Goal: Information Seeking & Learning: Find specific fact

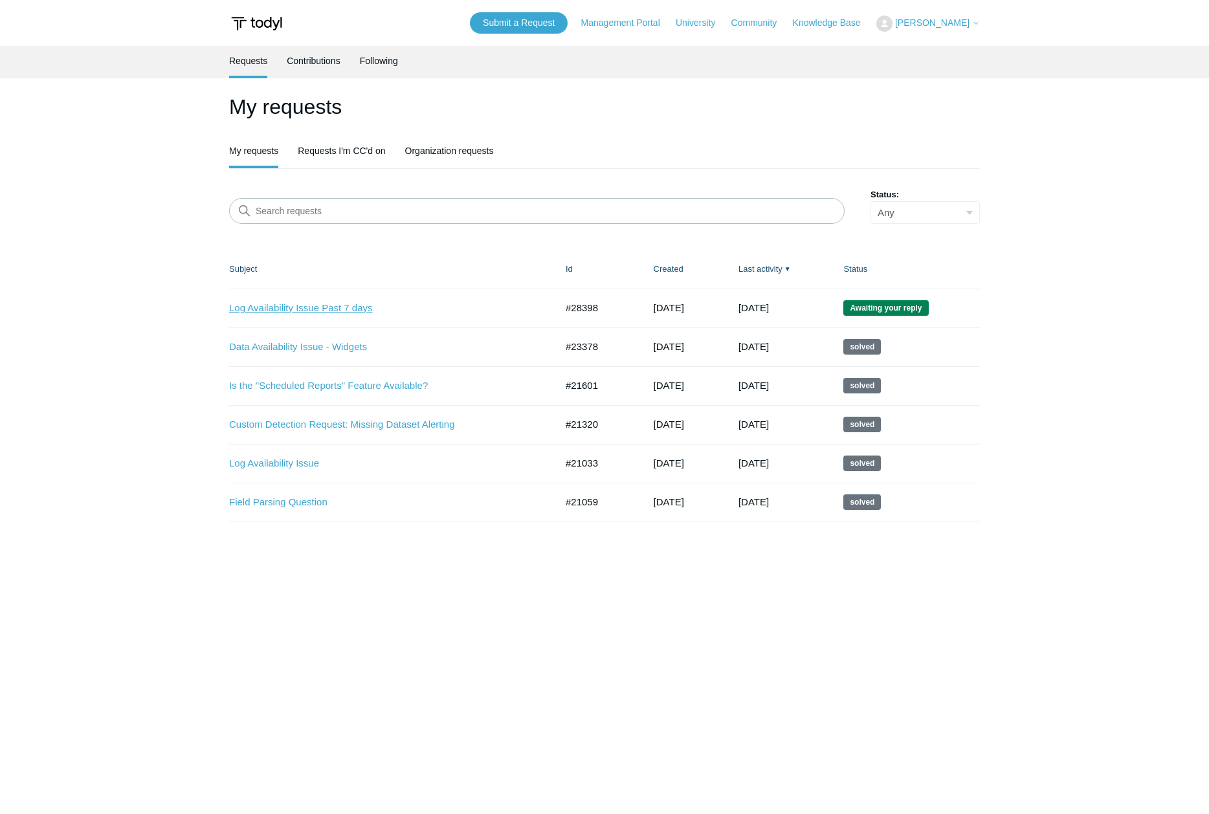
click at [295, 304] on link "Log Availability Issue Past 7 days" at bounding box center [382, 308] width 307 height 15
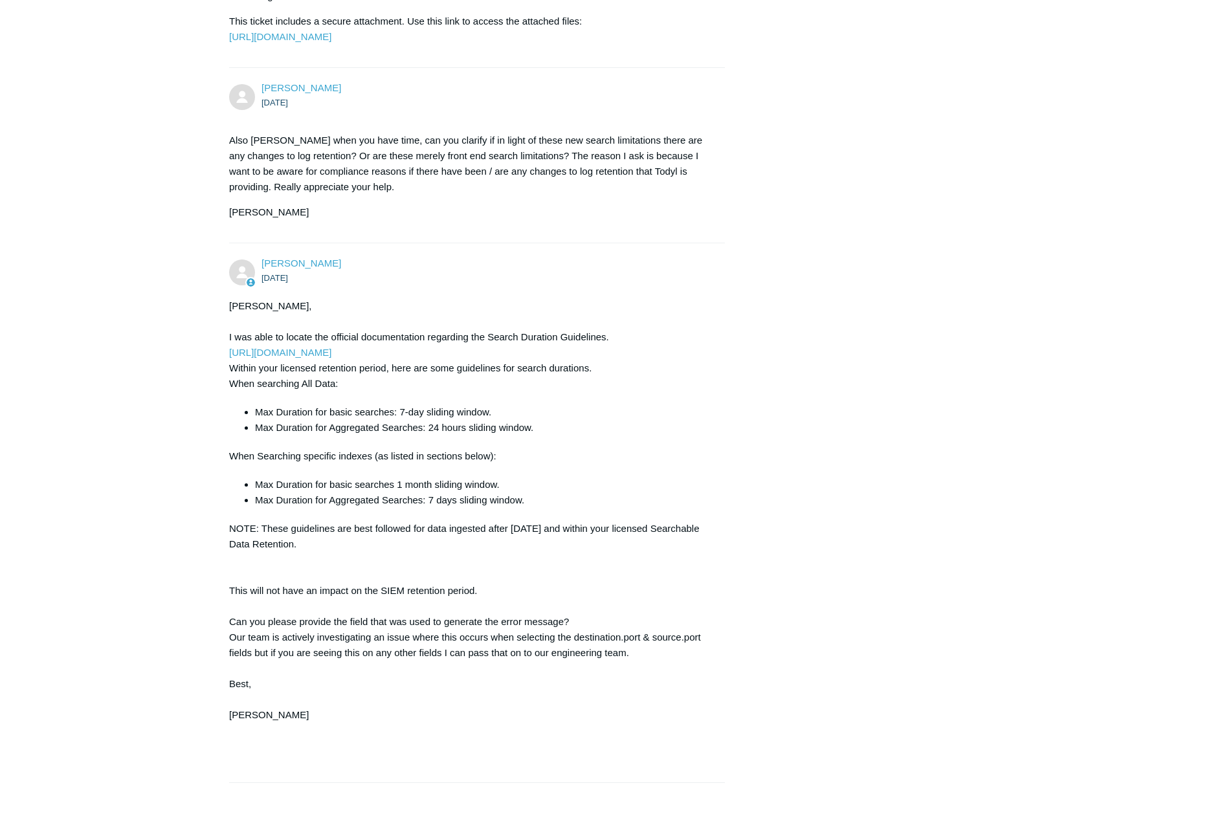
scroll to position [2183, 0]
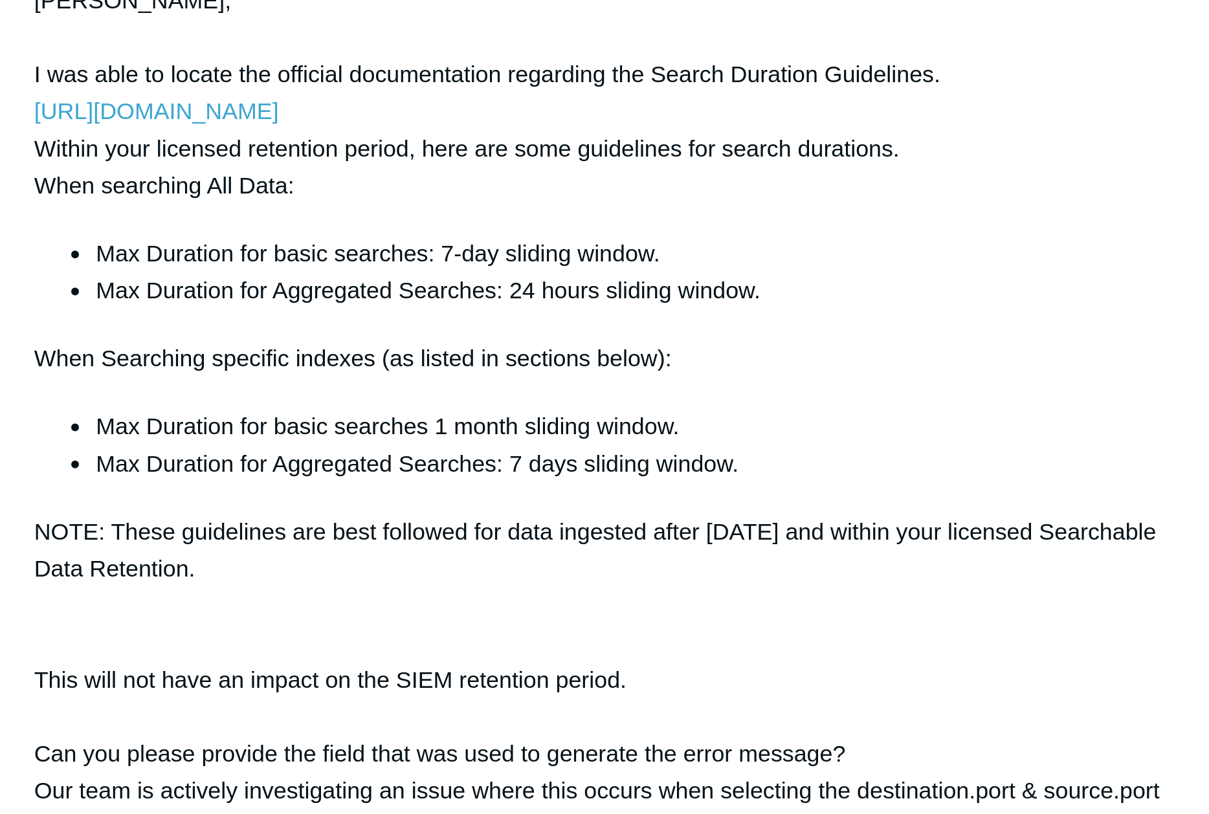
click at [631, 342] on li "Max Duration for basic searches 1 month sliding window." at bounding box center [483, 339] width 457 height 16
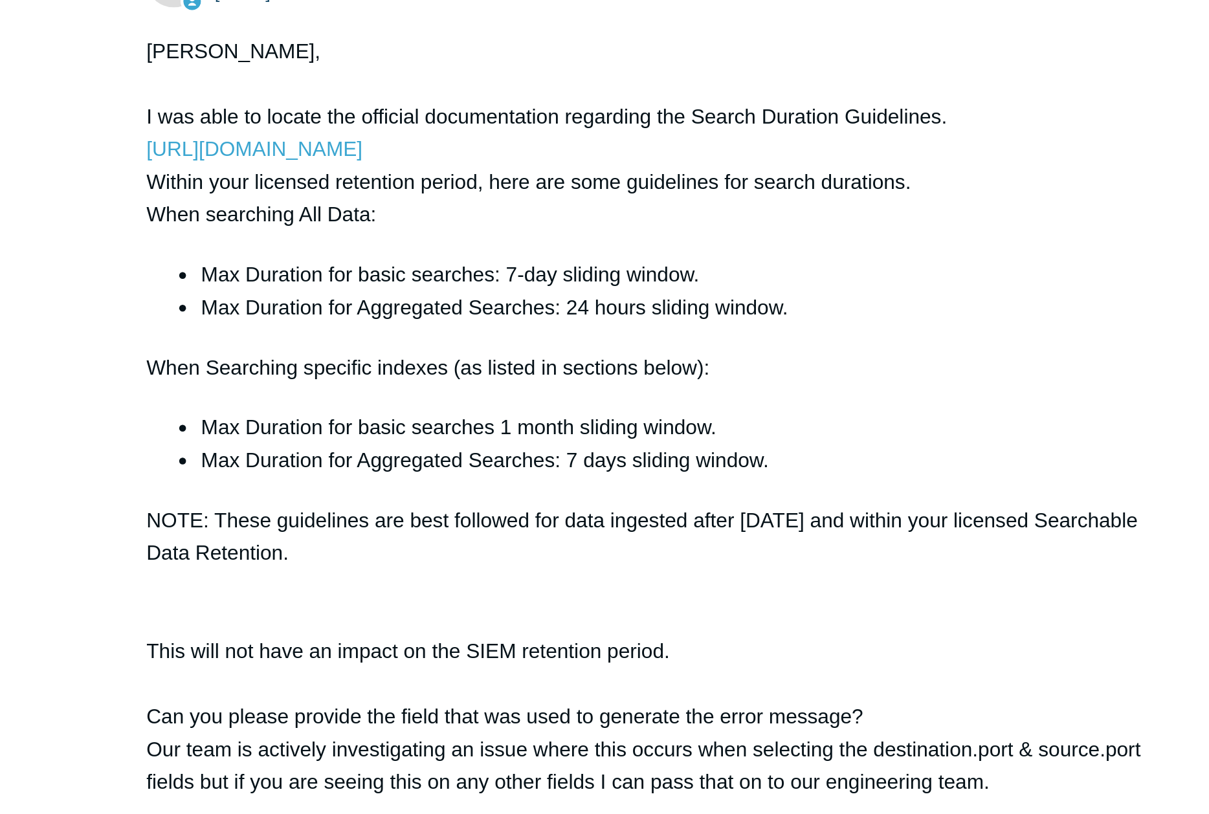
click at [630, 343] on li "Max Duration for basic searches 1 month sliding window." at bounding box center [483, 339] width 457 height 16
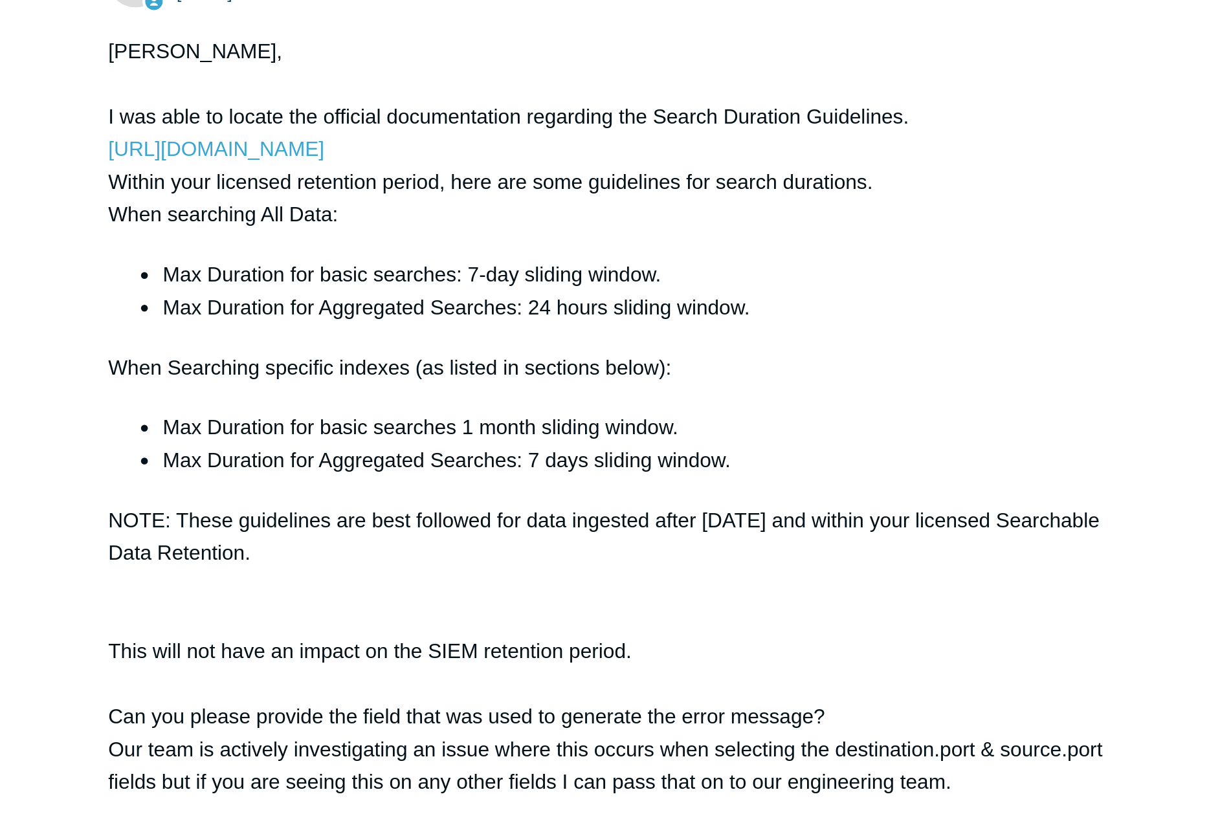
click at [648, 342] on li "Max Duration for basic searches 1 month sliding window." at bounding box center [483, 339] width 457 height 16
click at [632, 336] on li "Max Duration for basic searches 1 month sliding window." at bounding box center [483, 339] width 457 height 16
click at [632, 335] on li "Max Duration for basic searches 1 month sliding window." at bounding box center [483, 339] width 457 height 16
click at [629, 326] on div "[PERSON_NAME], I was able to locate the official documentation regarding the Se…" at bounding box center [470, 387] width 483 height 471
click at [623, 333] on li "Max Duration for basic searches 1 month sliding window." at bounding box center [483, 339] width 457 height 16
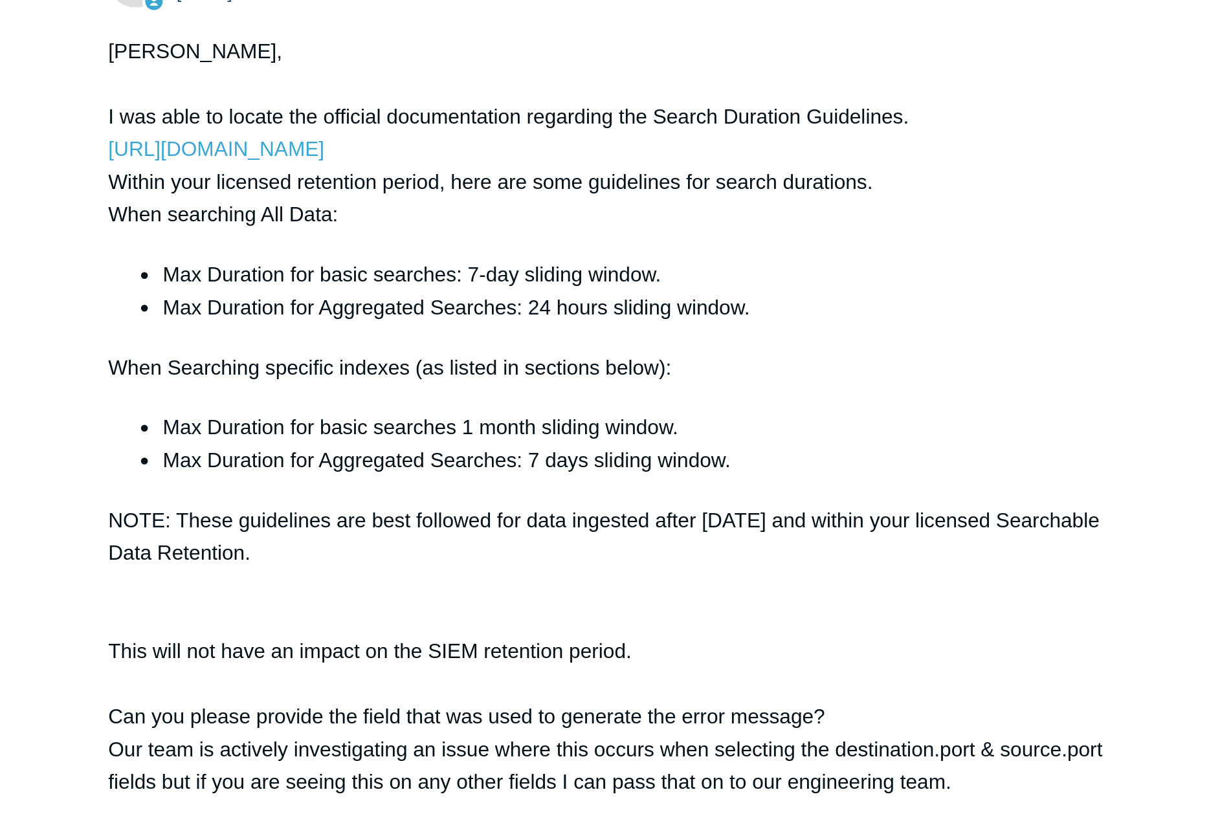
click at [623, 331] on li "Max Duration for basic searches 1 month sliding window." at bounding box center [483, 339] width 457 height 16
click at [630, 323] on div "[PERSON_NAME], I was able to locate the official documentation regarding the Se…" at bounding box center [470, 387] width 483 height 471
click at [604, 318] on div "[PERSON_NAME], I was able to locate the official documentation regarding the Se…" at bounding box center [470, 387] width 483 height 471
click at [603, 319] on div "[PERSON_NAME], I was able to locate the official documentation regarding the Se…" at bounding box center [470, 387] width 483 height 471
click at [601, 318] on div "[PERSON_NAME], I was able to locate the official documentation regarding the Se…" at bounding box center [470, 387] width 483 height 471
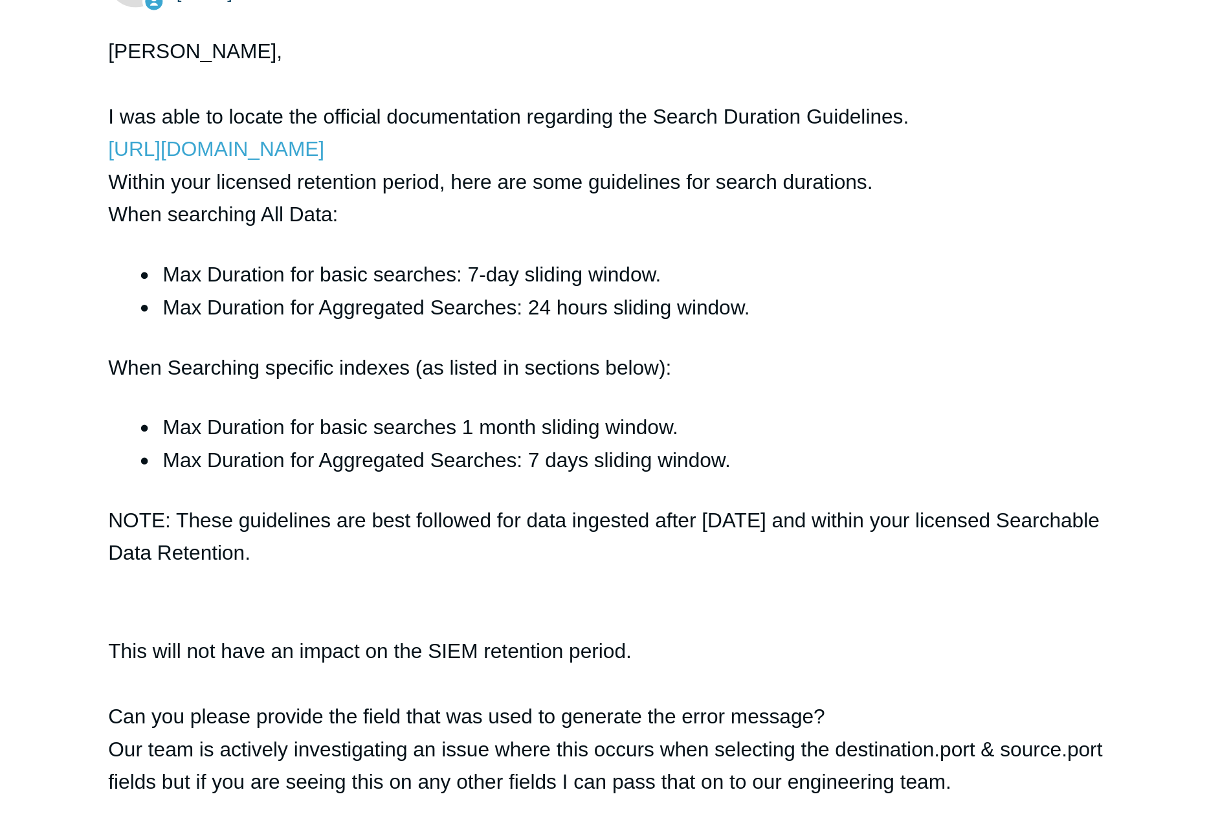
click at [599, 317] on div "[PERSON_NAME], I was able to locate the official documentation regarding the Se…" at bounding box center [470, 387] width 483 height 471
click at [586, 323] on div "[PERSON_NAME], I was able to locate the official documentation regarding the Se…" at bounding box center [470, 387] width 483 height 471
click at [712, 408] on div "[PERSON_NAME] [DATE] [PERSON_NAME], I was able to locate the official documenta…" at bounding box center [477, 366] width 496 height 513
click at [650, 382] on div "[PERSON_NAME], I was able to locate the official documentation regarding the Se…" at bounding box center [470, 387] width 483 height 471
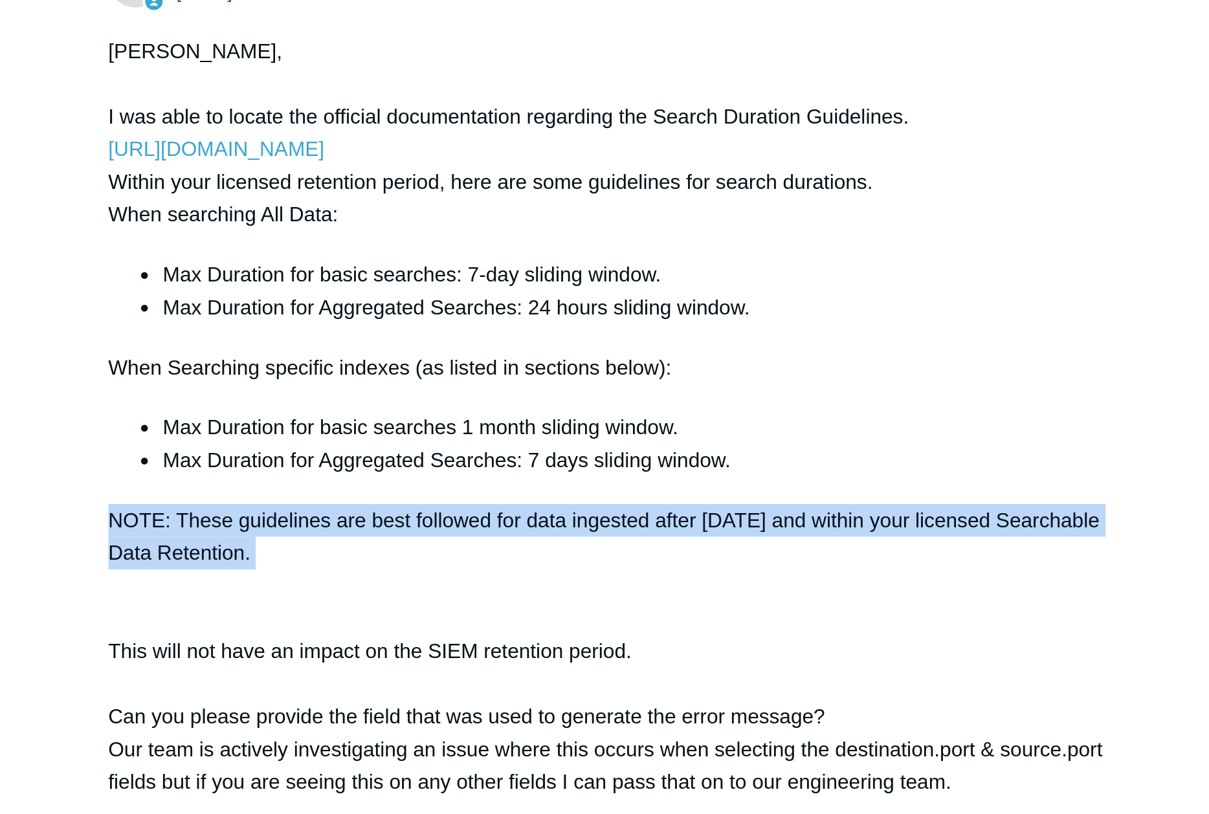
click at [650, 382] on div "[PERSON_NAME], I was able to locate the official documentation regarding the Se…" at bounding box center [470, 387] width 483 height 471
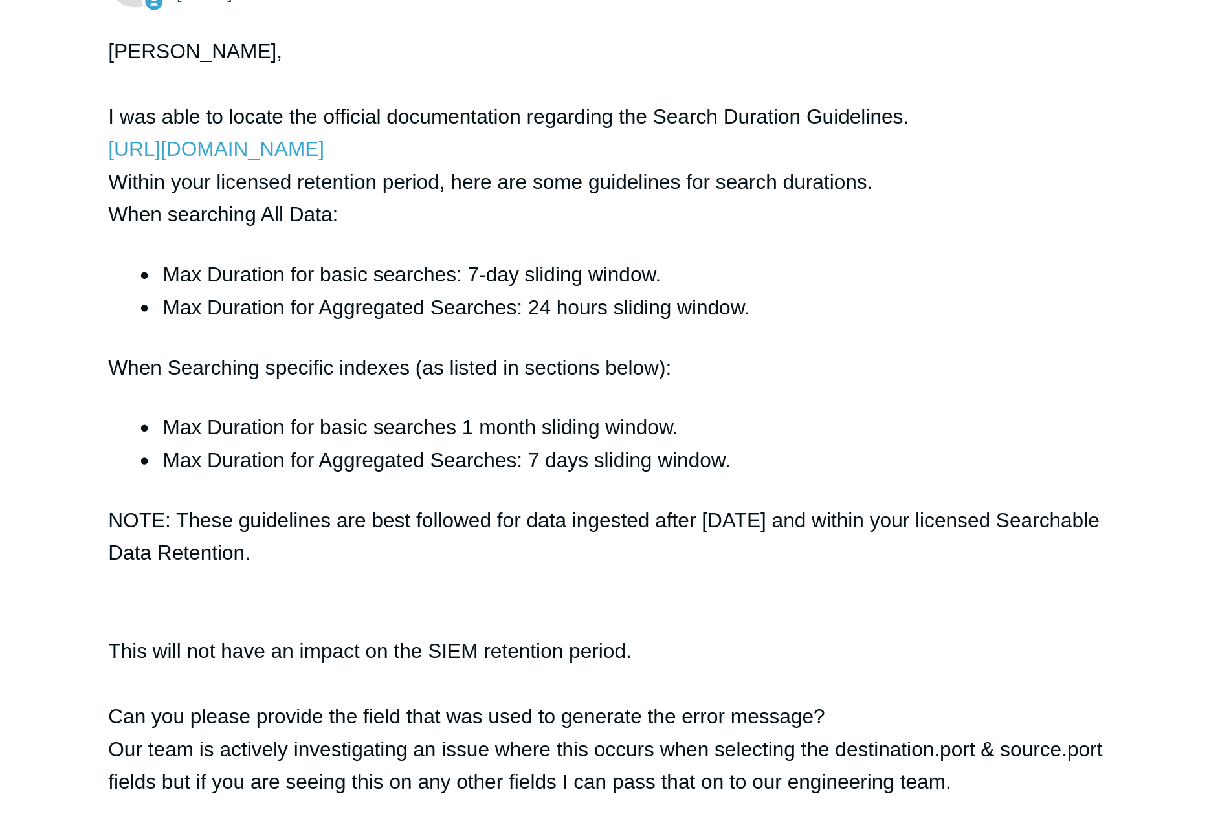
drag, startPoint x: 667, startPoint y: 413, endPoint x: 680, endPoint y: 410, distance: 13.2
click at [667, 412] on div "[PERSON_NAME], I was able to locate the official documentation regarding the Se…" at bounding box center [470, 387] width 483 height 471
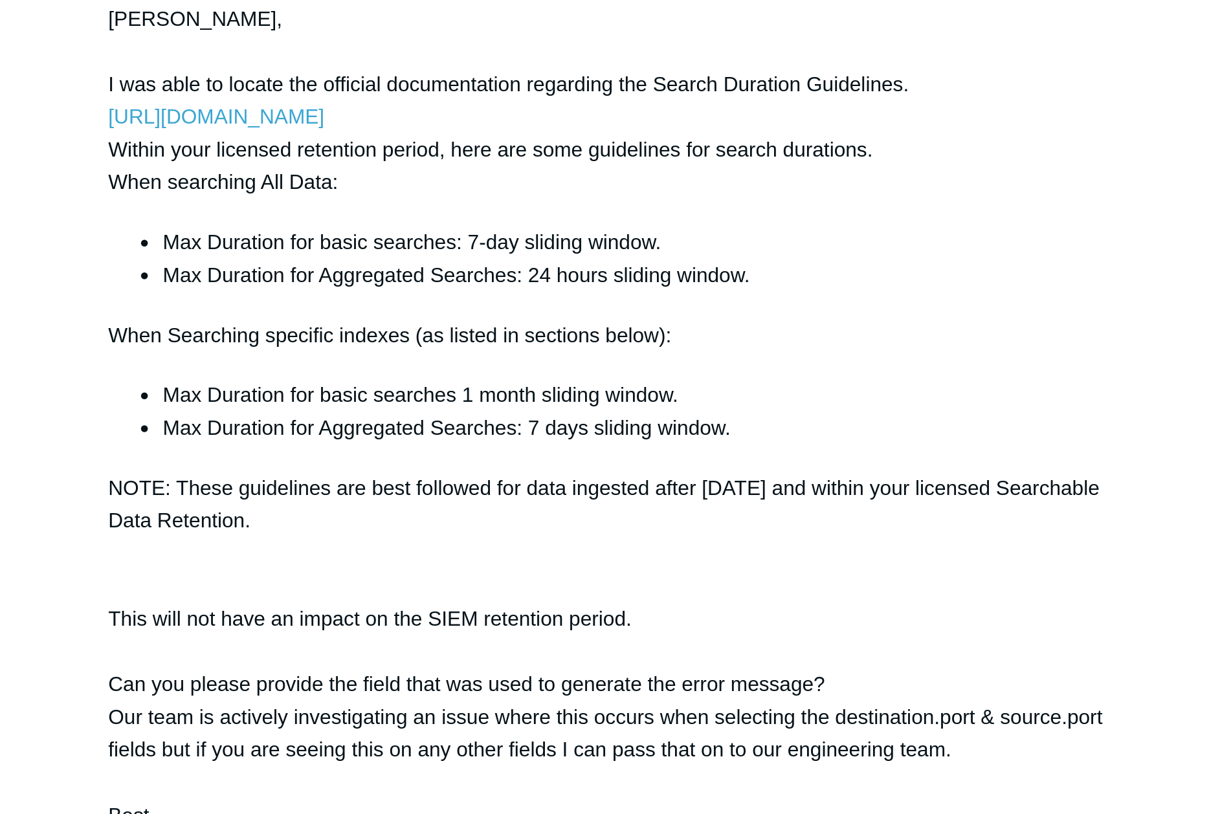
click at [680, 428] on div "[PERSON_NAME], I was able to locate the official documentation regarding the Se…" at bounding box center [470, 387] width 483 height 471
click at [680, 429] on div "[PERSON_NAME], I was able to locate the official documentation regarding the Se…" at bounding box center [470, 387] width 483 height 471
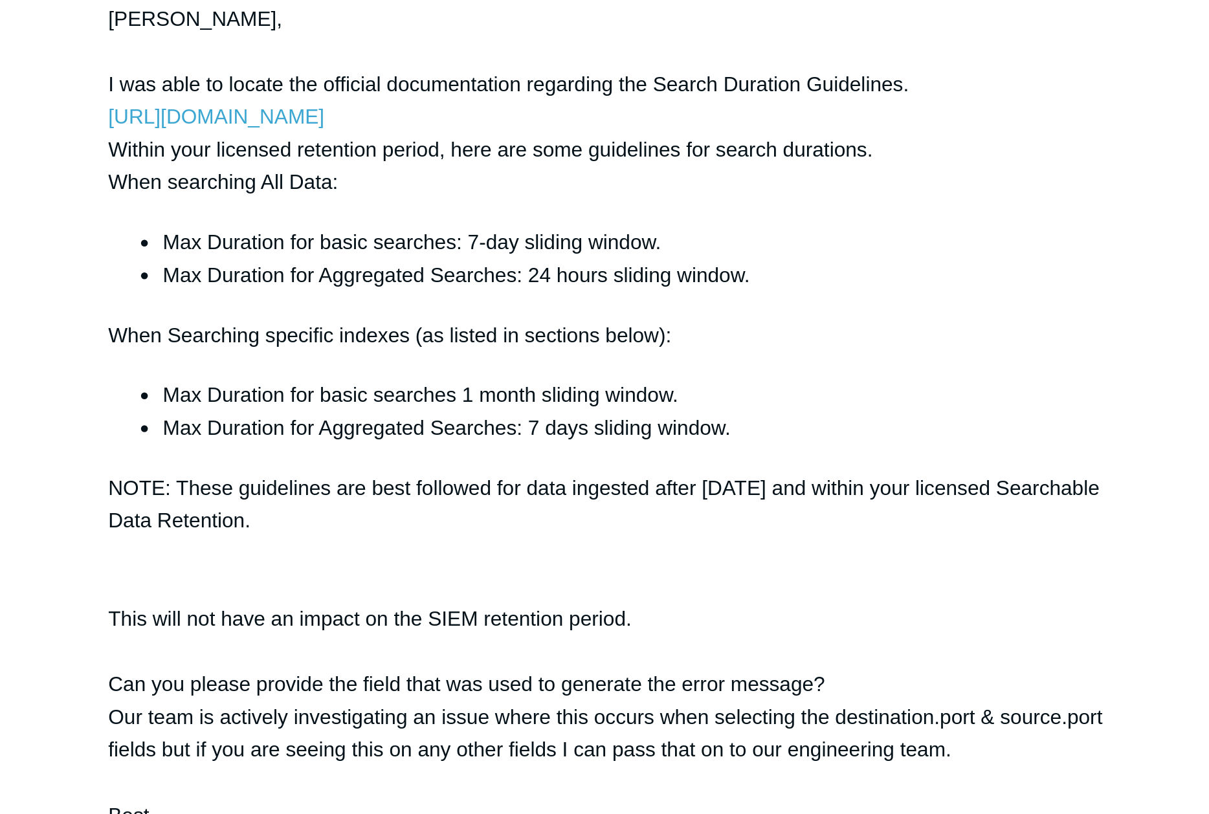
click at [680, 429] on div "[PERSON_NAME], I was able to locate the official documentation regarding the Se…" at bounding box center [470, 387] width 483 height 471
click at [644, 433] on div "[PERSON_NAME], I was able to locate the official documentation regarding the Se…" at bounding box center [470, 387] width 483 height 471
drag, startPoint x: 643, startPoint y: 433, endPoint x: 612, endPoint y: 432, distance: 31.1
click at [612, 432] on div "[PERSON_NAME], I was able to locate the official documentation regarding the Se…" at bounding box center [470, 387] width 483 height 471
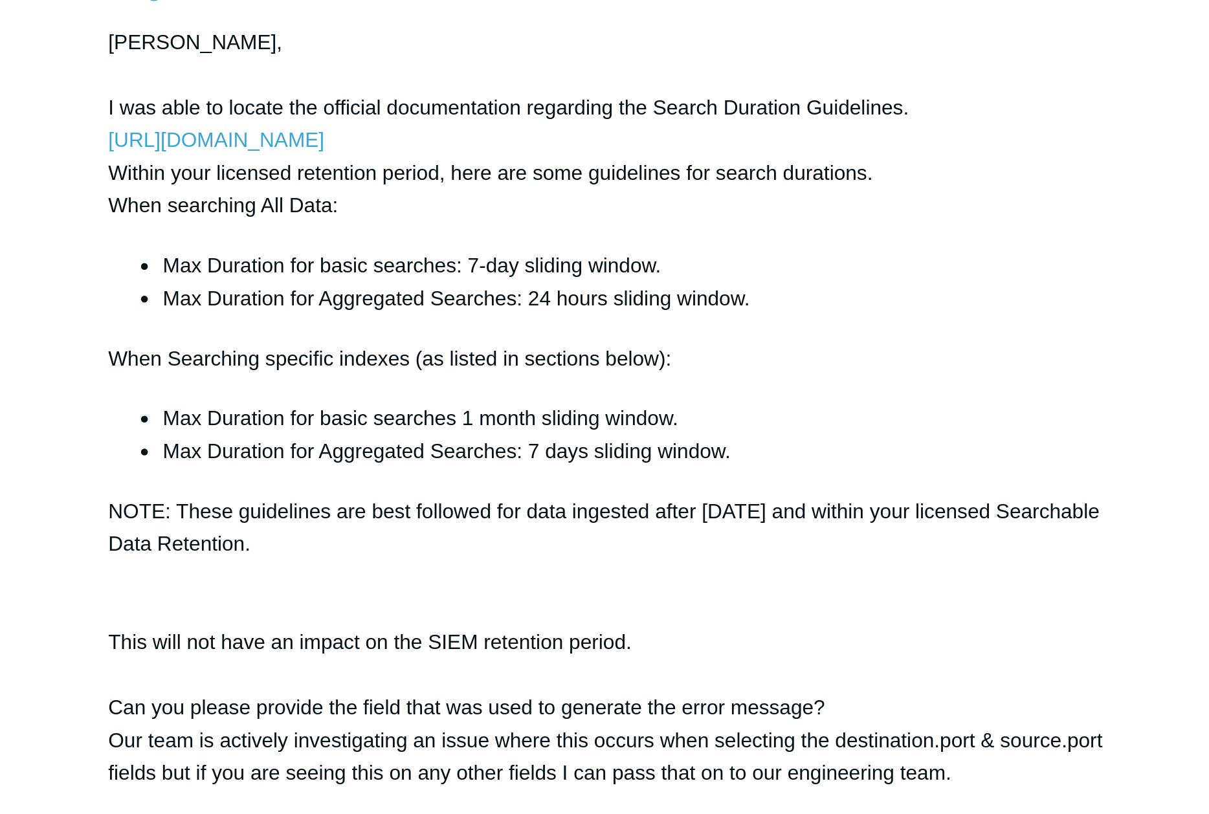
click at [710, 439] on div "[PERSON_NAME], I was able to locate the official documentation regarding the Se…" at bounding box center [470, 387] width 483 height 471
click at [689, 410] on div "[PERSON_NAME], I was able to locate the official documentation regarding the Se…" at bounding box center [470, 387] width 483 height 471
click at [689, 419] on div "[PERSON_NAME], I was able to locate the official documentation regarding the Se…" at bounding box center [470, 387] width 483 height 471
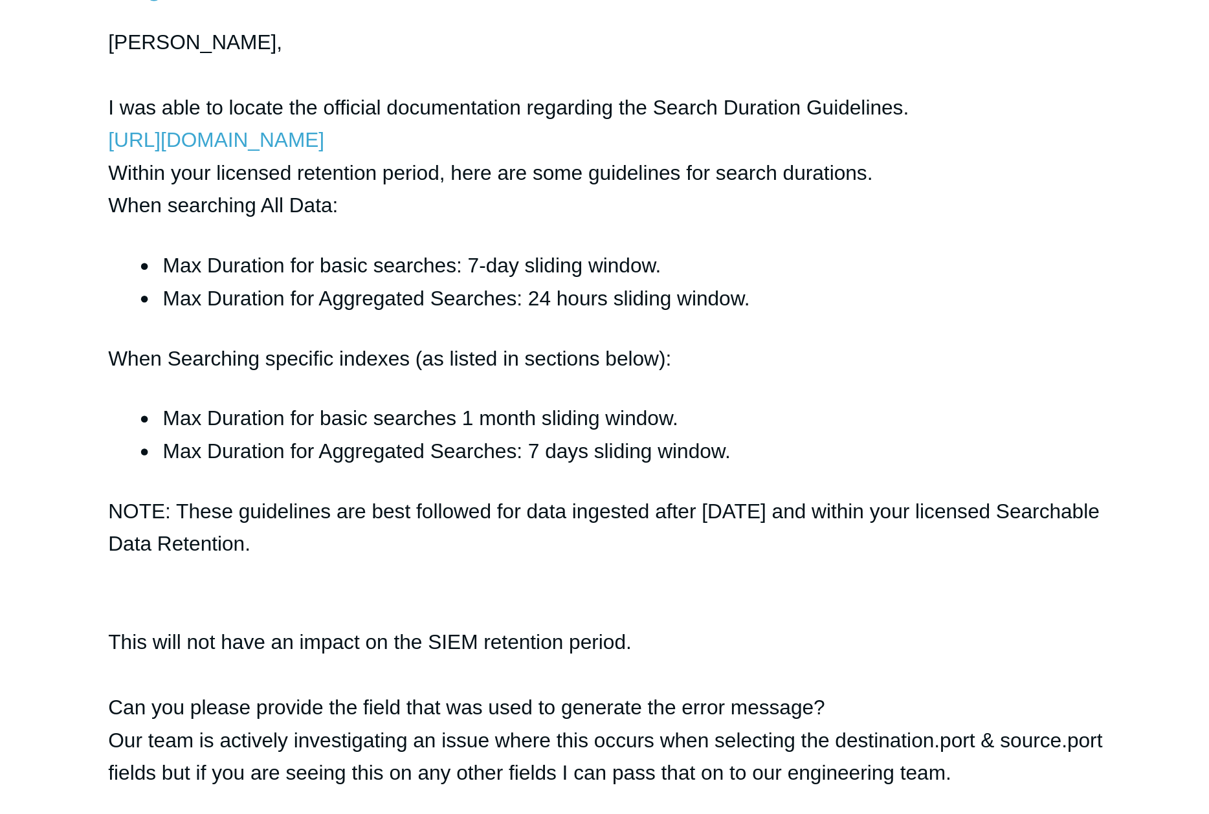
click at [689, 419] on div "[PERSON_NAME], I was able to locate the official documentation regarding the Se…" at bounding box center [470, 387] width 483 height 471
drag, startPoint x: 259, startPoint y: 379, endPoint x: 668, endPoint y: 393, distance: 409.8
click at [668, 393] on div "[PERSON_NAME], I was able to locate the official documentation regarding the Se…" at bounding box center [470, 387] width 483 height 471
click at [404, 393] on div "[PERSON_NAME], I was able to locate the official documentation regarding the Se…" at bounding box center [470, 387] width 483 height 471
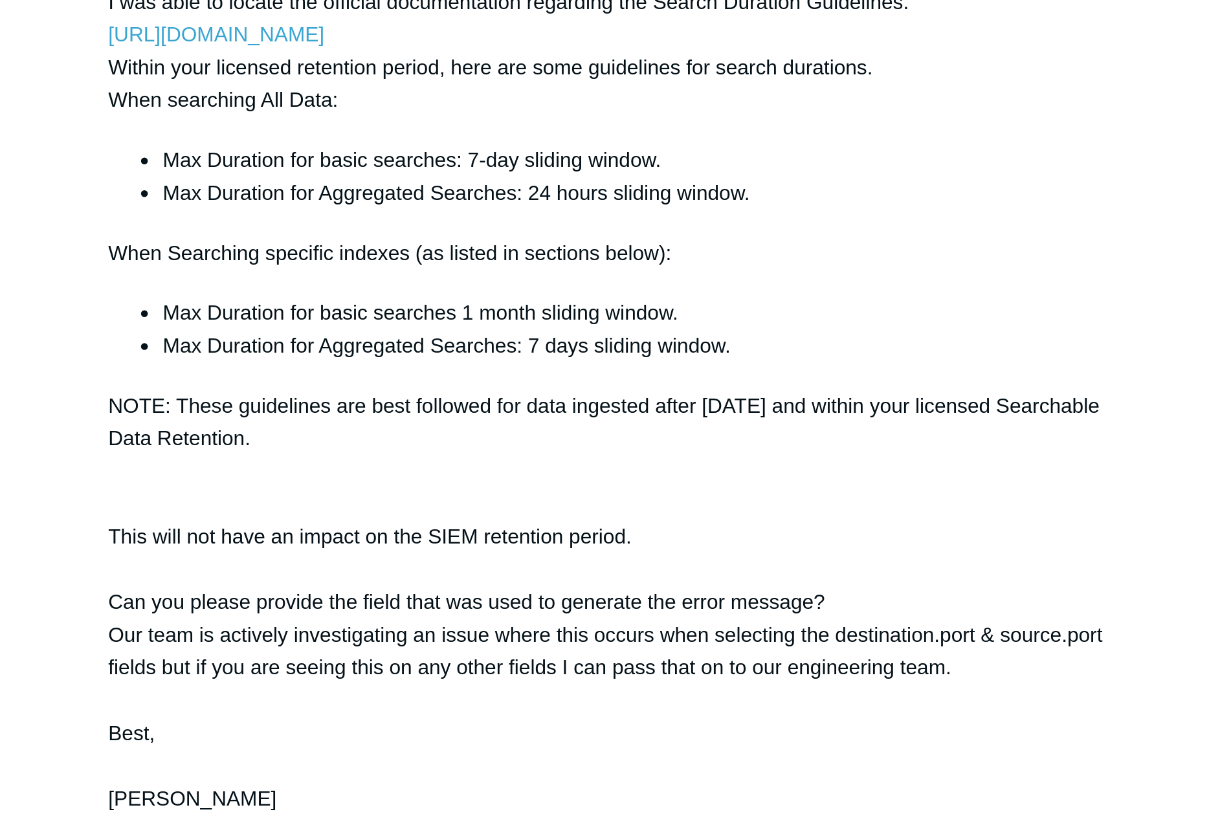
scroll to position [1906, 0]
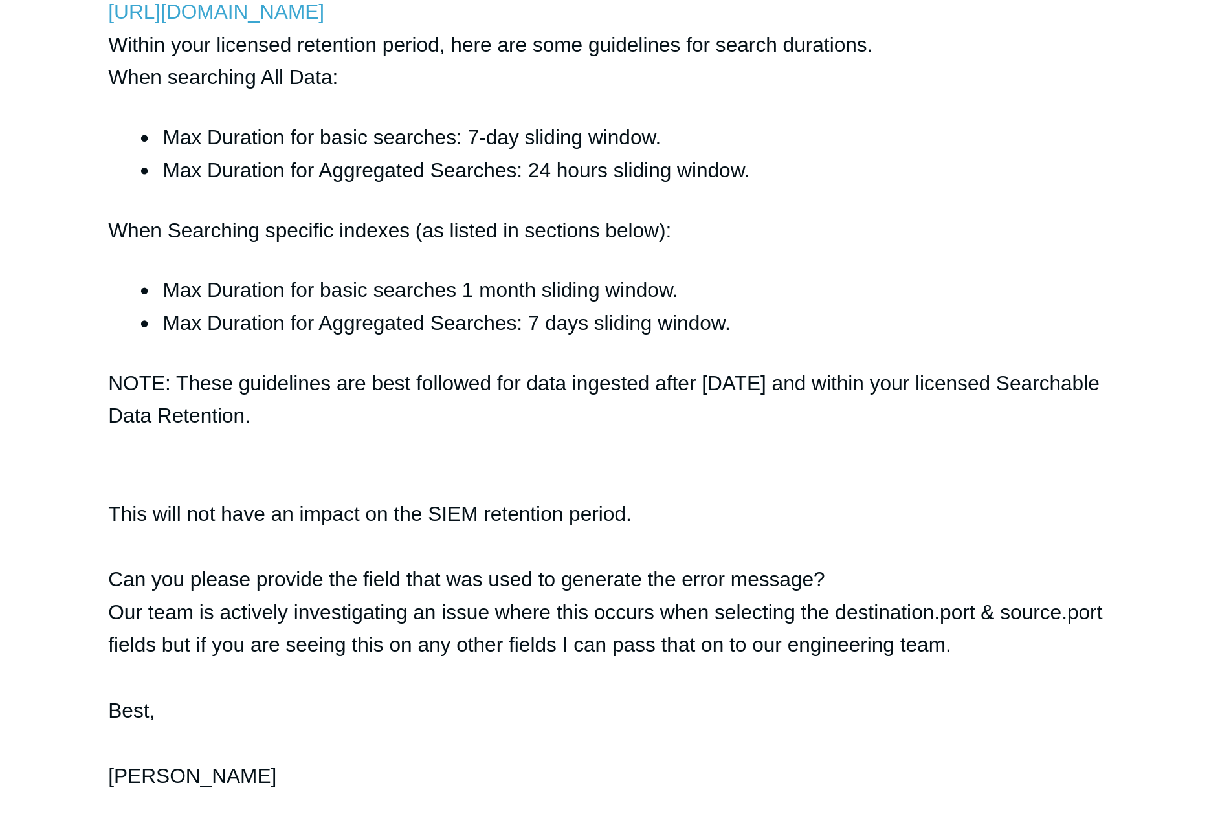
click at [638, 573] on li "Max Duration for basic searches 1 month sliding window." at bounding box center [483, 566] width 457 height 16
click at [593, 573] on li "Max Duration for basic searches 1 month sliding window." at bounding box center [483, 566] width 457 height 16
click at [597, 604] on div "[PERSON_NAME], I was able to locate the official documentation regarding the Se…" at bounding box center [470, 614] width 483 height 471
drag, startPoint x: 228, startPoint y: 510, endPoint x: 342, endPoint y: 514, distance: 113.9
click at [342, 514] on div "[PERSON_NAME], I was able to locate the official documentation regarding the Se…" at bounding box center [470, 614] width 483 height 471
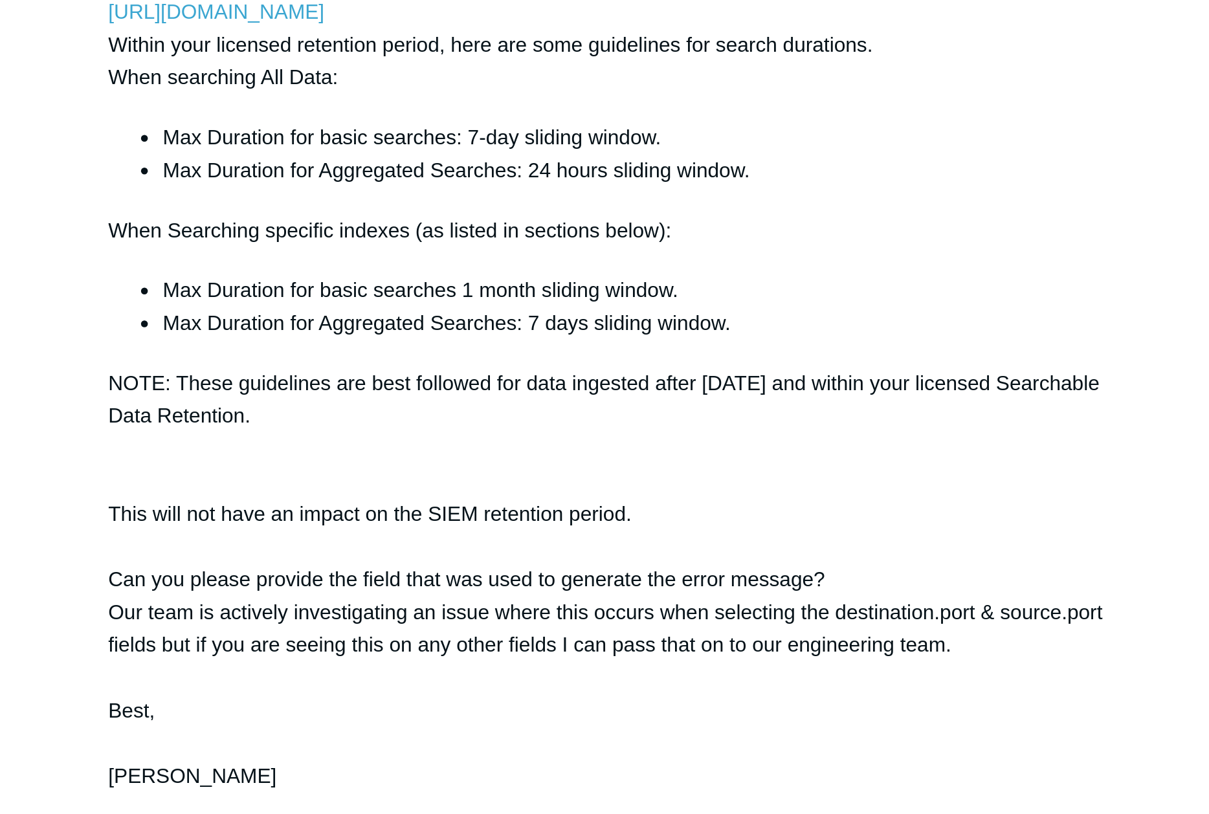
drag, startPoint x: 317, startPoint y: 538, endPoint x: 382, endPoint y: 538, distance: 65.4
click at [382, 501] on li "Max Duration for basic searches: 7-day sliding window." at bounding box center [483, 493] width 457 height 16
drag, startPoint x: 397, startPoint y: 538, endPoint x: 492, endPoint y: 538, distance: 95.1
click at [492, 501] on li "Max Duration for basic searches: 7-day sliding window." at bounding box center [483, 493] width 457 height 16
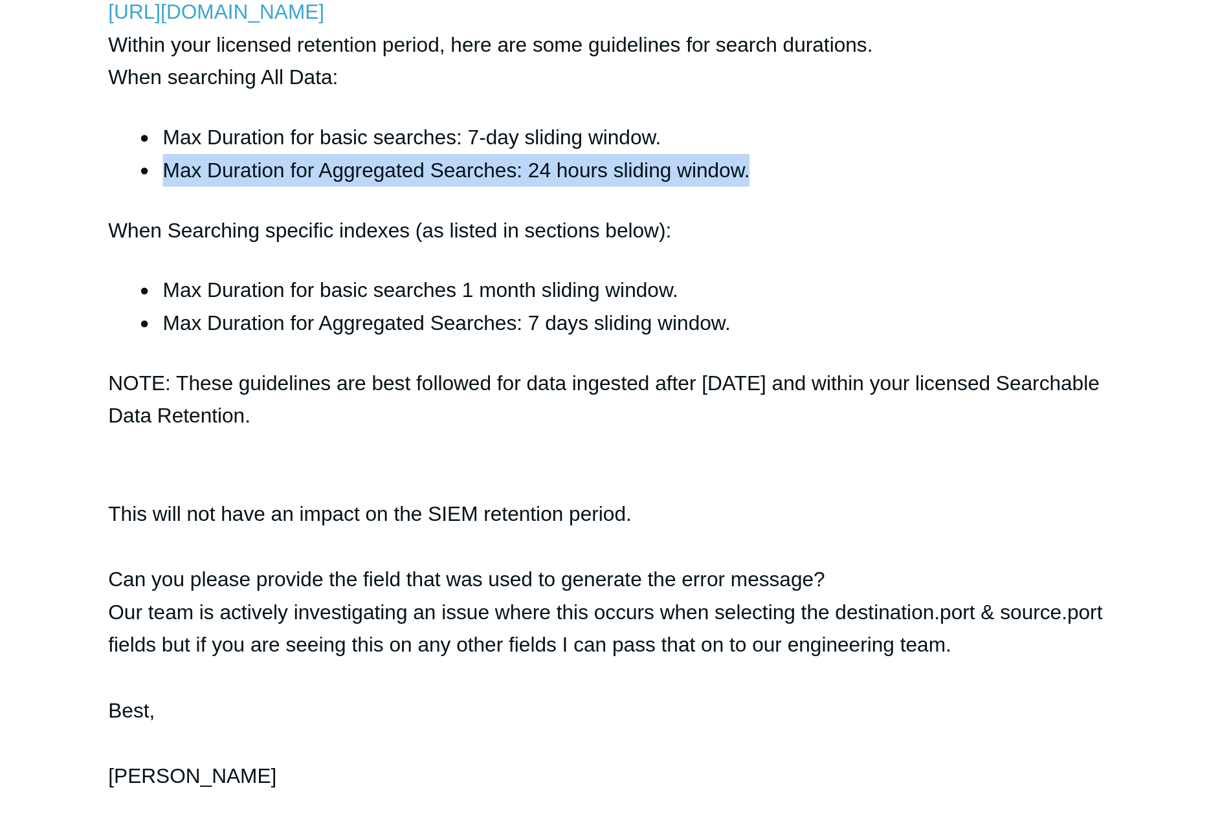
drag, startPoint x: 255, startPoint y: 555, endPoint x: 538, endPoint y: 556, distance: 282.8
click at [538, 516] on li "Max Duration for Aggregated Searches: 24 hours sliding window." at bounding box center [483, 509] width 457 height 16
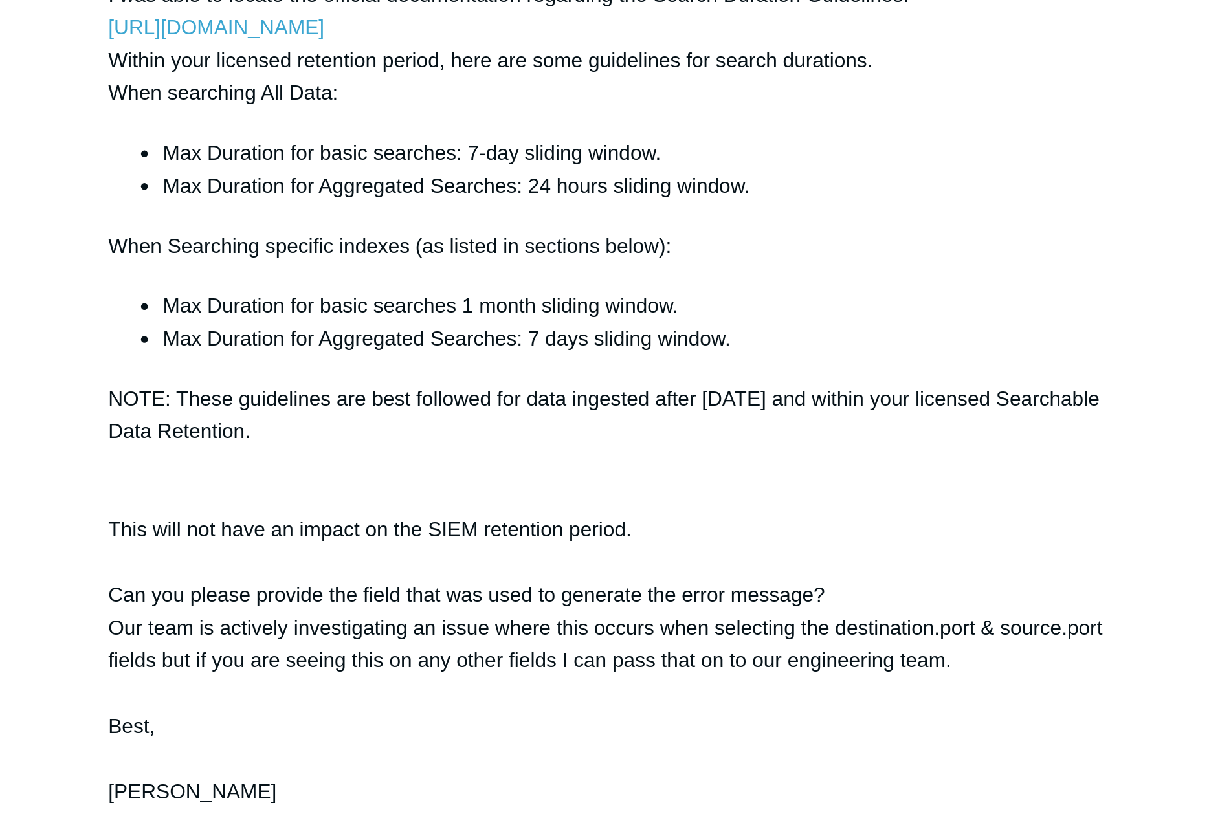
click at [608, 572] on div "[PERSON_NAME], I was able to locate the official documentation regarding the Se…" at bounding box center [470, 586] width 483 height 471
click at [611, 545] on li "Max Duration for basic searches 1 month sliding window." at bounding box center [483, 538] width 457 height 16
click at [618, 545] on li "Max Duration for basic searches 1 month sliding window." at bounding box center [483, 538] width 457 height 16
click at [376, 618] on div "[PERSON_NAME], I was able to locate the official documentation regarding the Se…" at bounding box center [470, 586] width 483 height 471
click at [591, 545] on li "Max Duration for basic searches 1 month sliding window." at bounding box center [483, 538] width 457 height 16
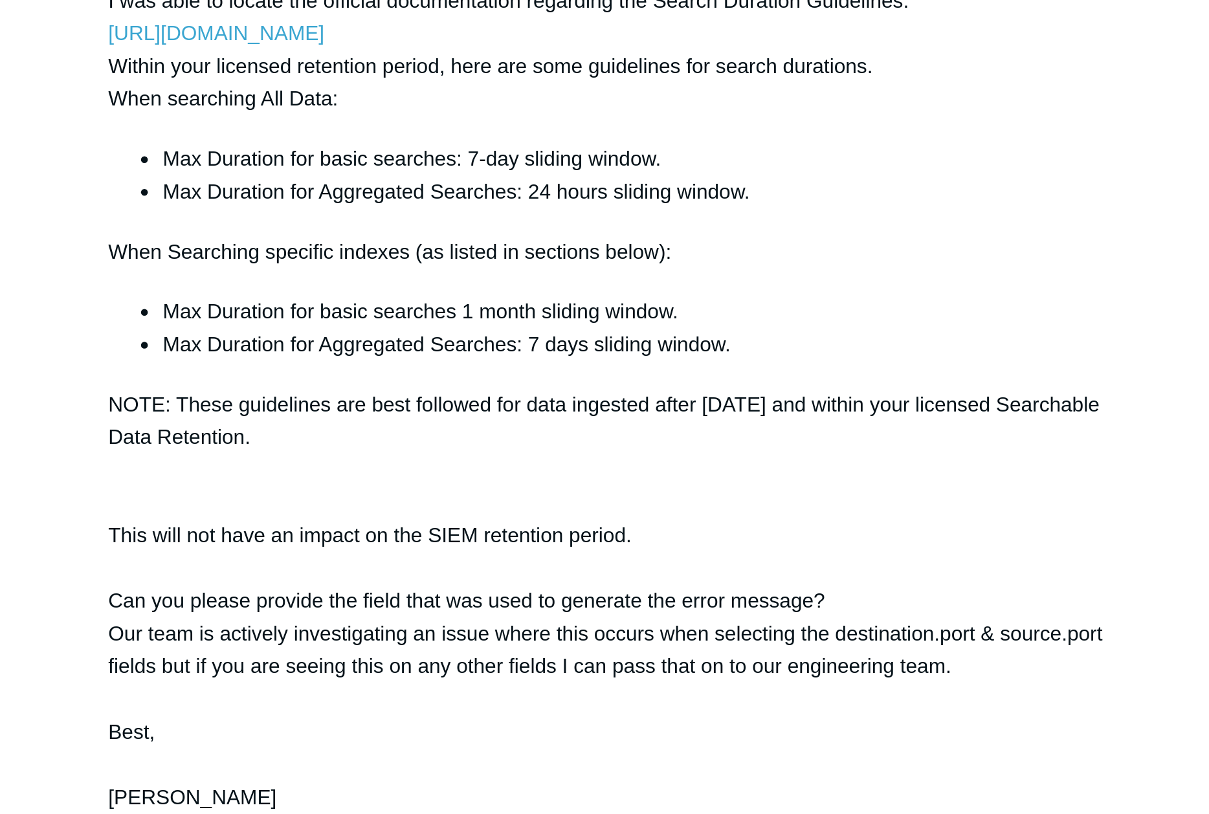
scroll to position [2166, 0]
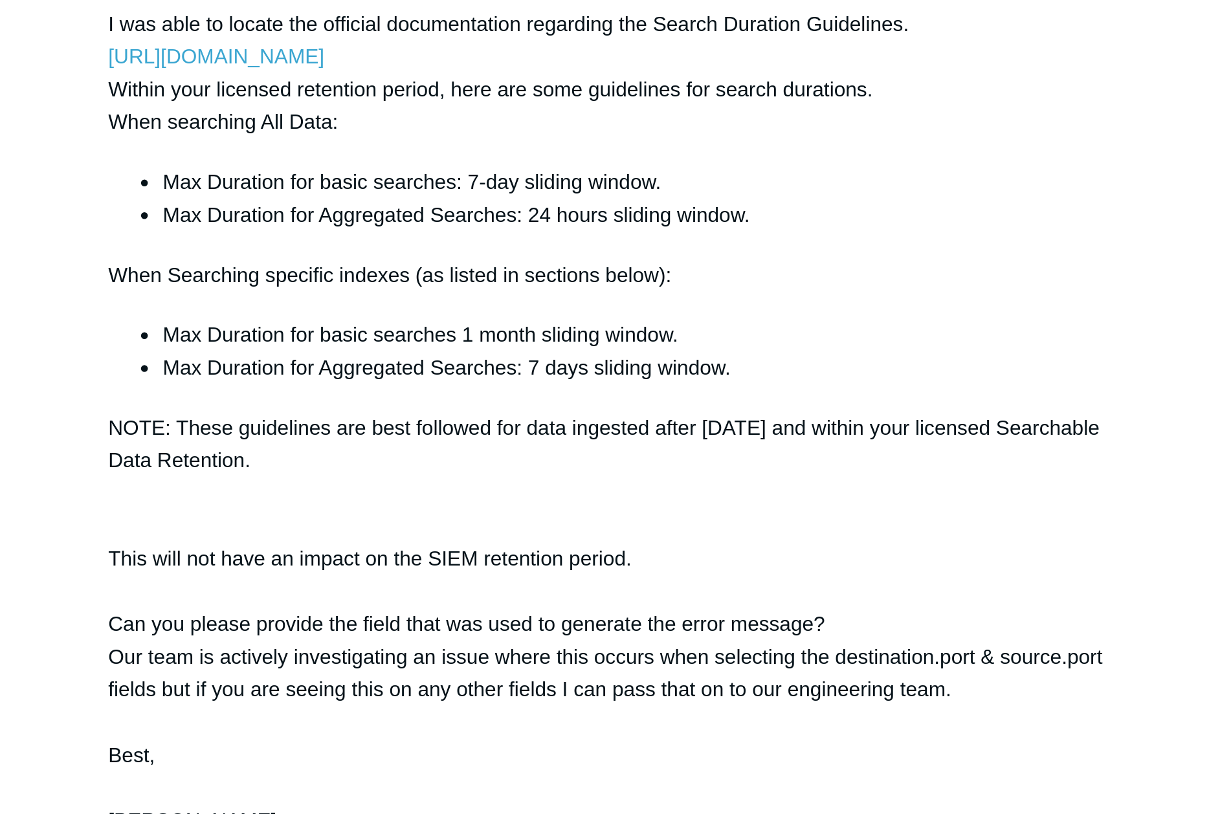
click at [621, 346] on li "Max Duration for basic searches 1 month sliding window." at bounding box center [483, 339] width 457 height 16
click at [619, 346] on li "Max Duration for basic searches 1 month sliding window." at bounding box center [483, 339] width 457 height 16
click at [575, 339] on div "[PERSON_NAME], I was able to locate the official documentation regarding the Se…" at bounding box center [470, 387] width 483 height 471
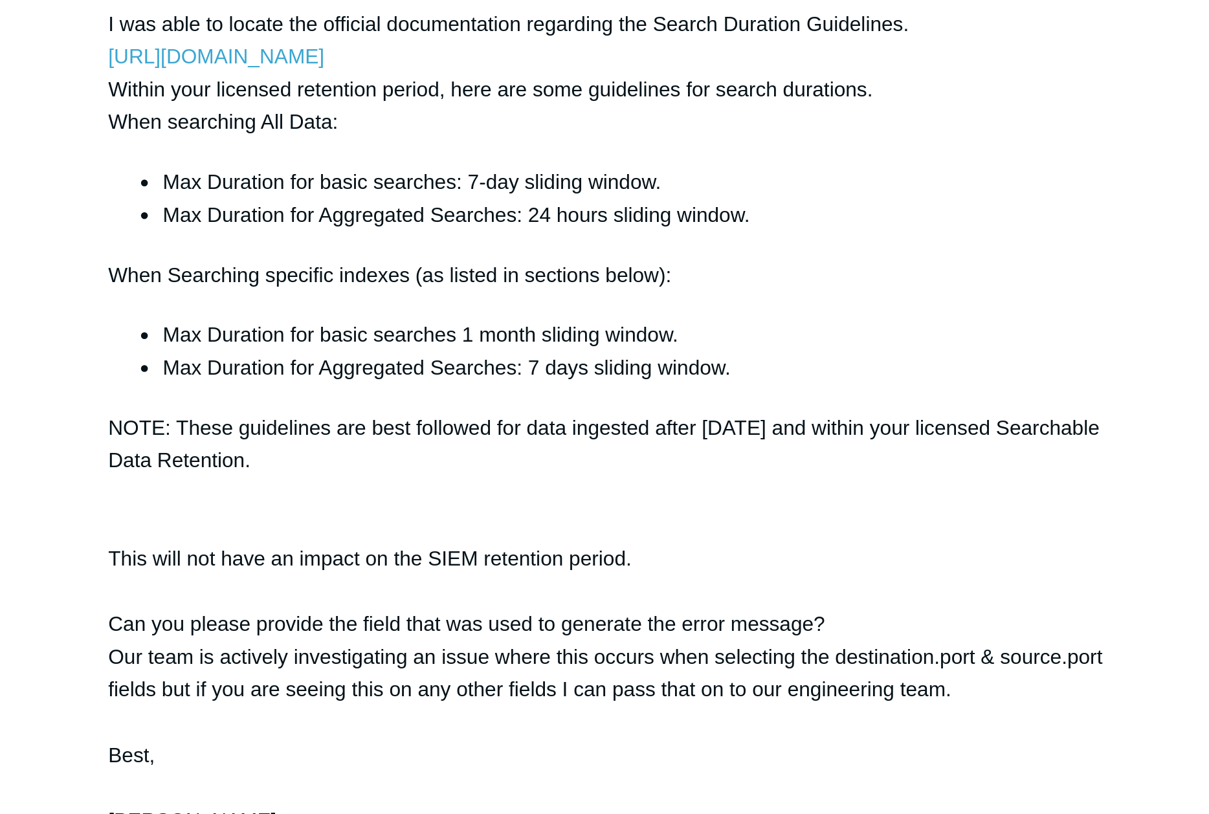
click at [575, 339] on div "[PERSON_NAME], I was able to locate the official documentation regarding the Se…" at bounding box center [470, 387] width 483 height 471
click at [578, 343] on div "[PERSON_NAME], I was able to locate the official documentation regarding the Se…" at bounding box center [470, 387] width 483 height 471
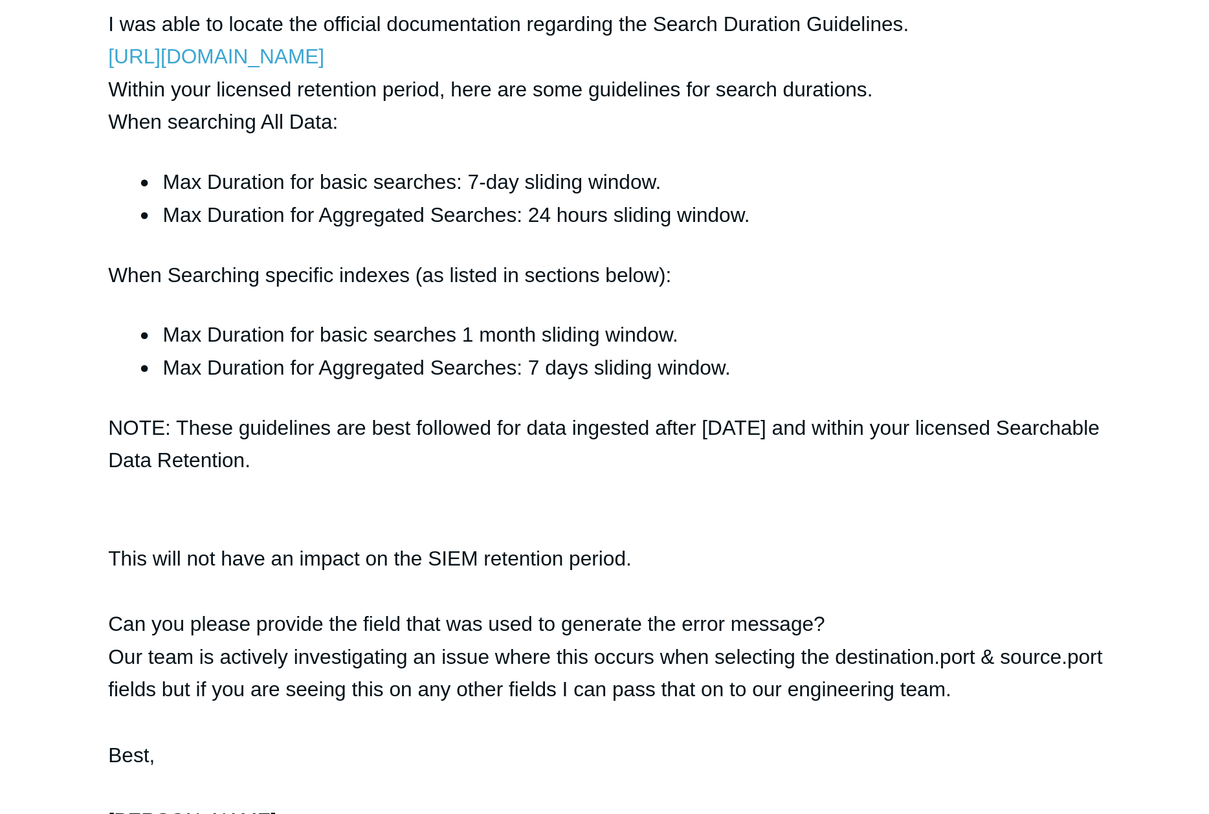
click at [580, 339] on div "[PERSON_NAME], I was able to locate the official documentation regarding the Se…" at bounding box center [470, 387] width 483 height 471
click at [577, 338] on div "[PERSON_NAME], I was able to locate the official documentation regarding the Se…" at bounding box center [470, 387] width 483 height 471
click at [576, 338] on div "[PERSON_NAME], I was able to locate the official documentation regarding the Se…" at bounding box center [470, 387] width 483 height 471
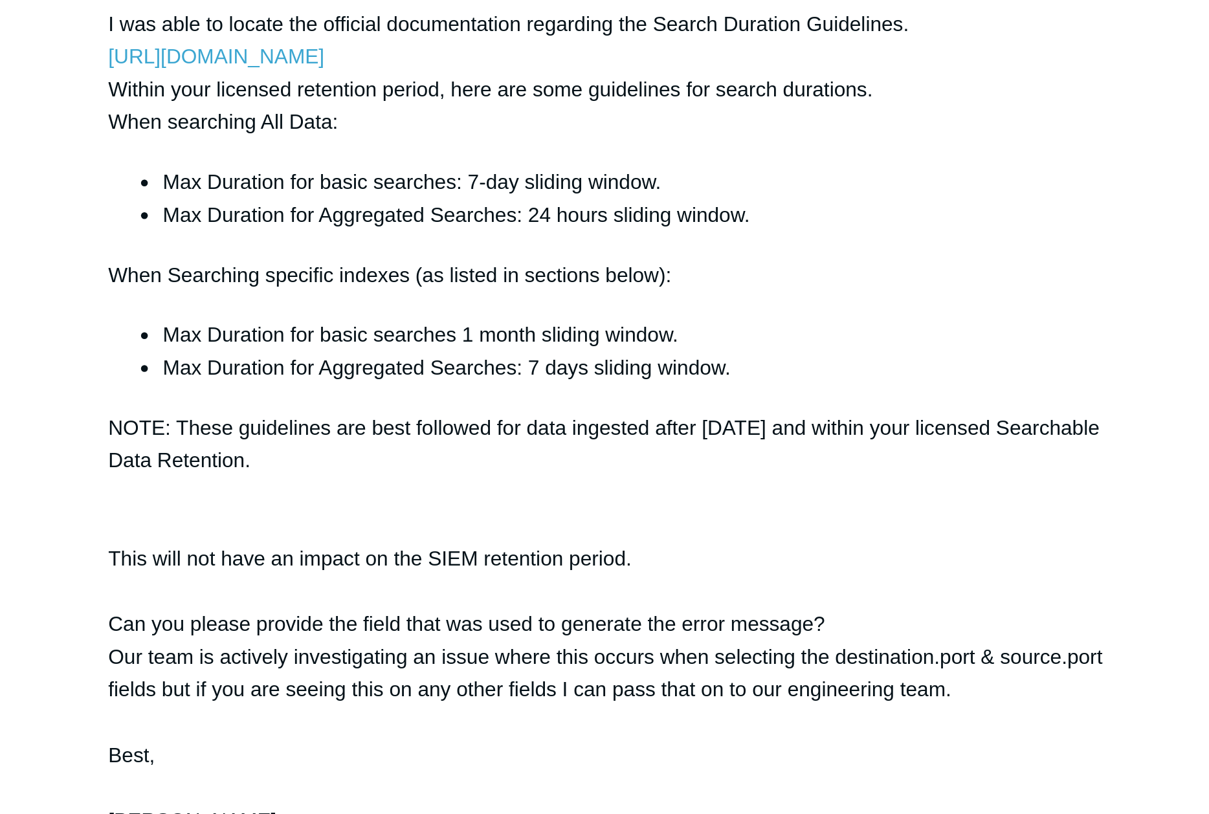
click at [576, 338] on div "[PERSON_NAME], I was able to locate the official documentation regarding the Se…" at bounding box center [470, 387] width 483 height 471
click at [593, 346] on li "Max Duration for basic searches 1 month sliding window." at bounding box center [483, 339] width 457 height 16
click at [581, 360] on li "Max Duration for Aggregated Searches: 7 days sliding window." at bounding box center [483, 354] width 457 height 16
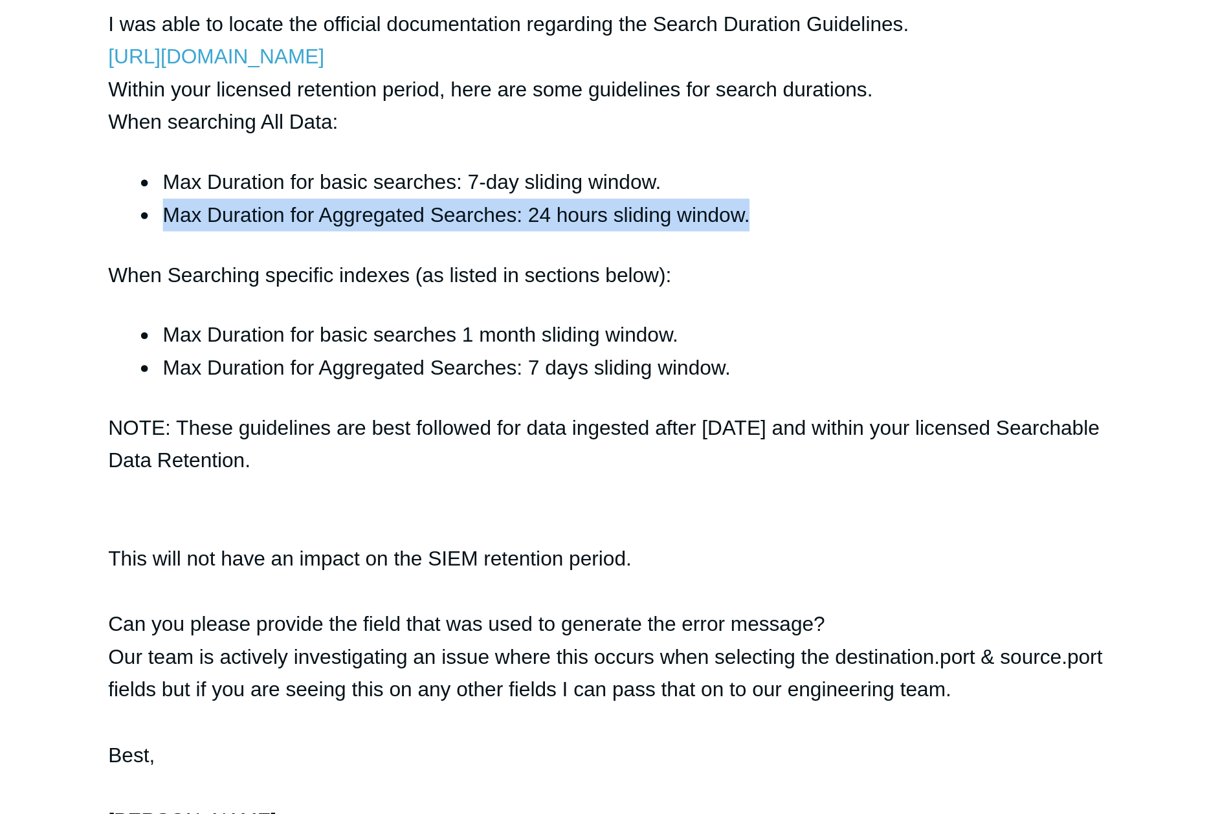
drag, startPoint x: 255, startPoint y: 297, endPoint x: 538, endPoint y: 303, distance: 283.5
click at [538, 289] on li "Max Duration for Aggregated Searches: 24 hours sliding window." at bounding box center [483, 282] width 457 height 16
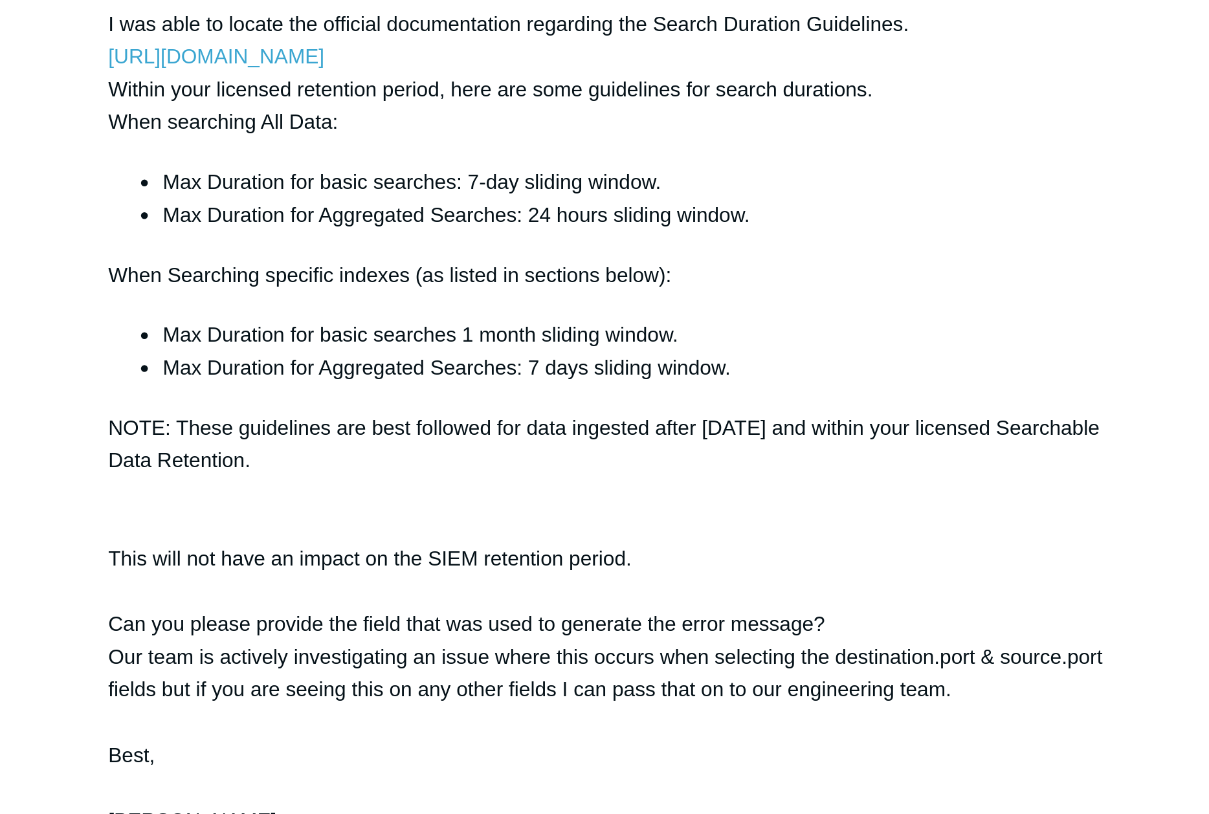
click at [556, 346] on li "Max Duration for basic searches 1 month sliding window." at bounding box center [483, 339] width 457 height 16
click at [547, 342] on div "[PERSON_NAME], I was able to locate the official documentation regarding the Se…" at bounding box center [470, 387] width 483 height 471
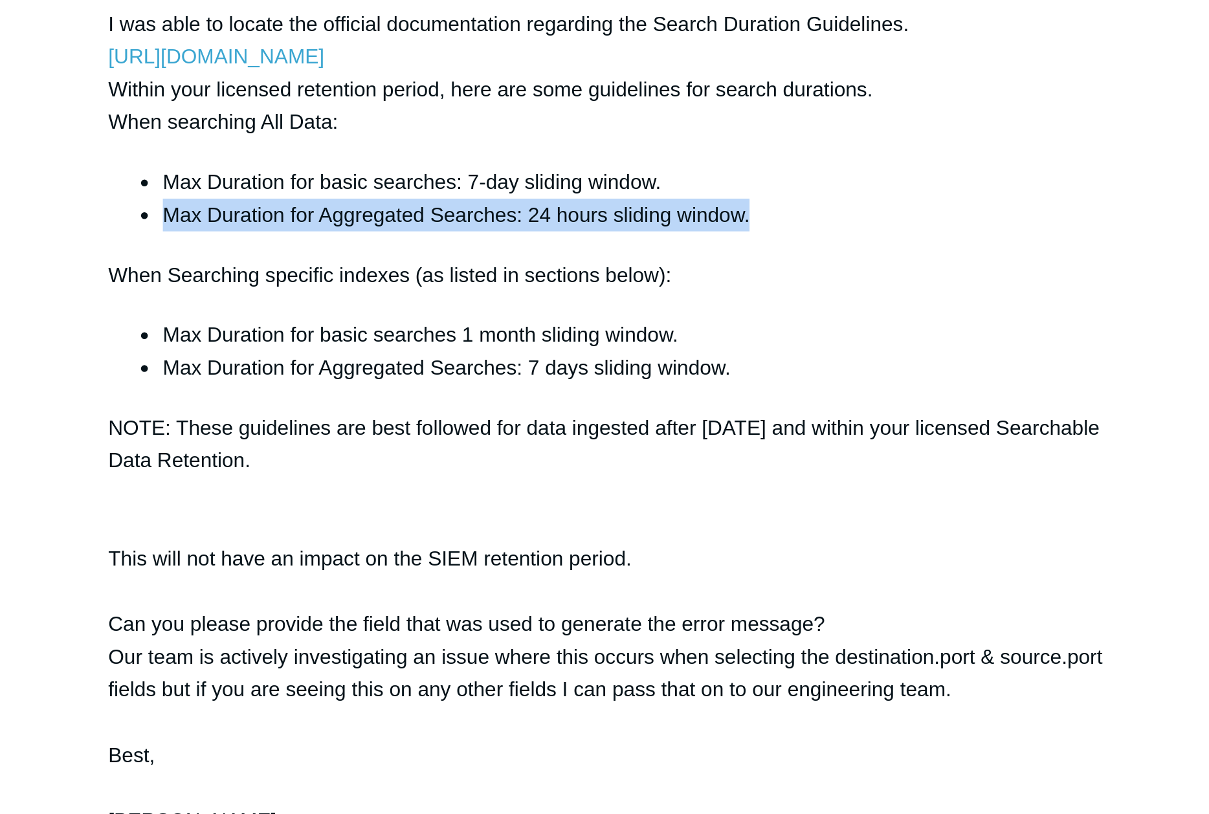
drag, startPoint x: 256, startPoint y: 294, endPoint x: 536, endPoint y: 292, distance: 280.8
click at [536, 289] on li "Max Duration for Aggregated Searches: 24 hours sliding window." at bounding box center [483, 282] width 457 height 16
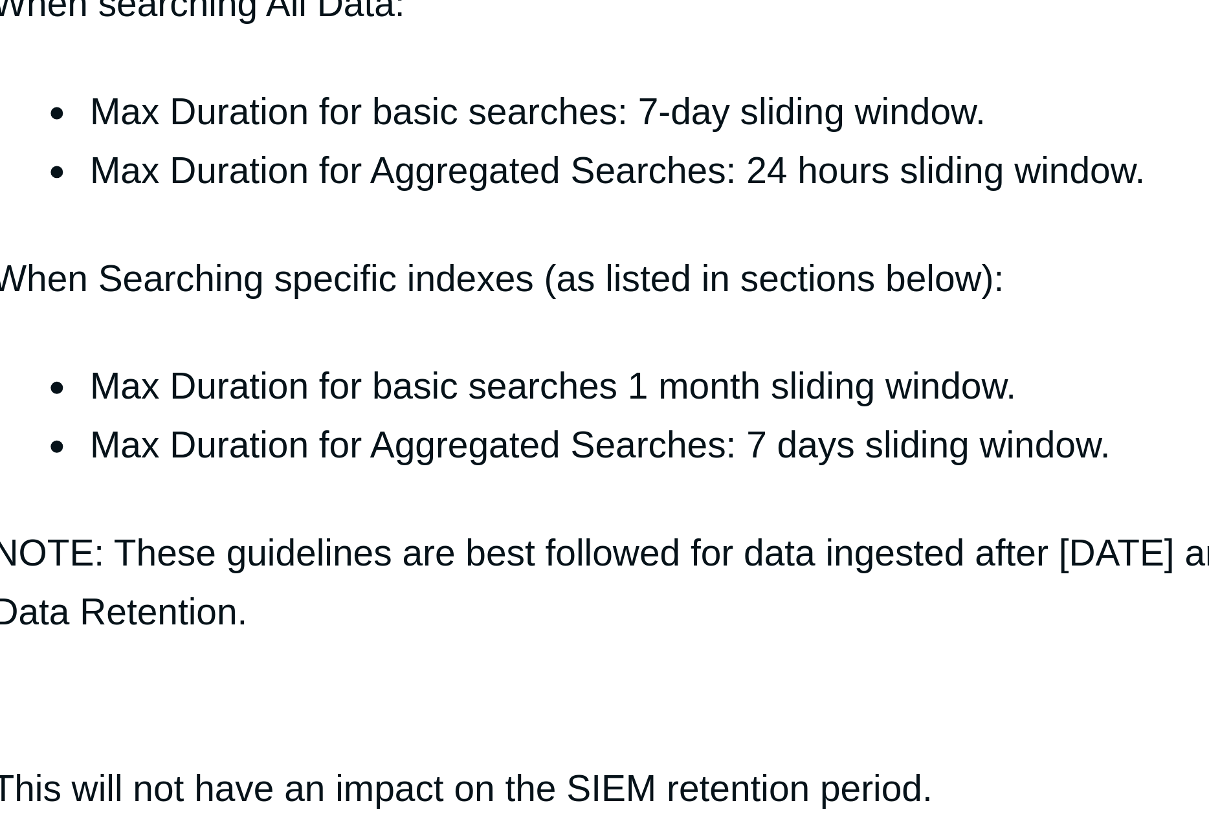
click at [450, 310] on div "[PERSON_NAME], I was able to locate the official documentation regarding the Se…" at bounding box center [470, 387] width 483 height 471
drag, startPoint x: 439, startPoint y: 297, endPoint x: 461, endPoint y: 298, distance: 22.0
click at [452, 289] on li "Max Duration for Aggregated Searches: 24 hours sliding window." at bounding box center [483, 282] width 457 height 16
drag, startPoint x: 466, startPoint y: 296, endPoint x: 428, endPoint y: 297, distance: 38.2
click at [428, 289] on li "Max Duration for Aggregated Searches: 24 hours sliding window." at bounding box center [483, 282] width 457 height 16
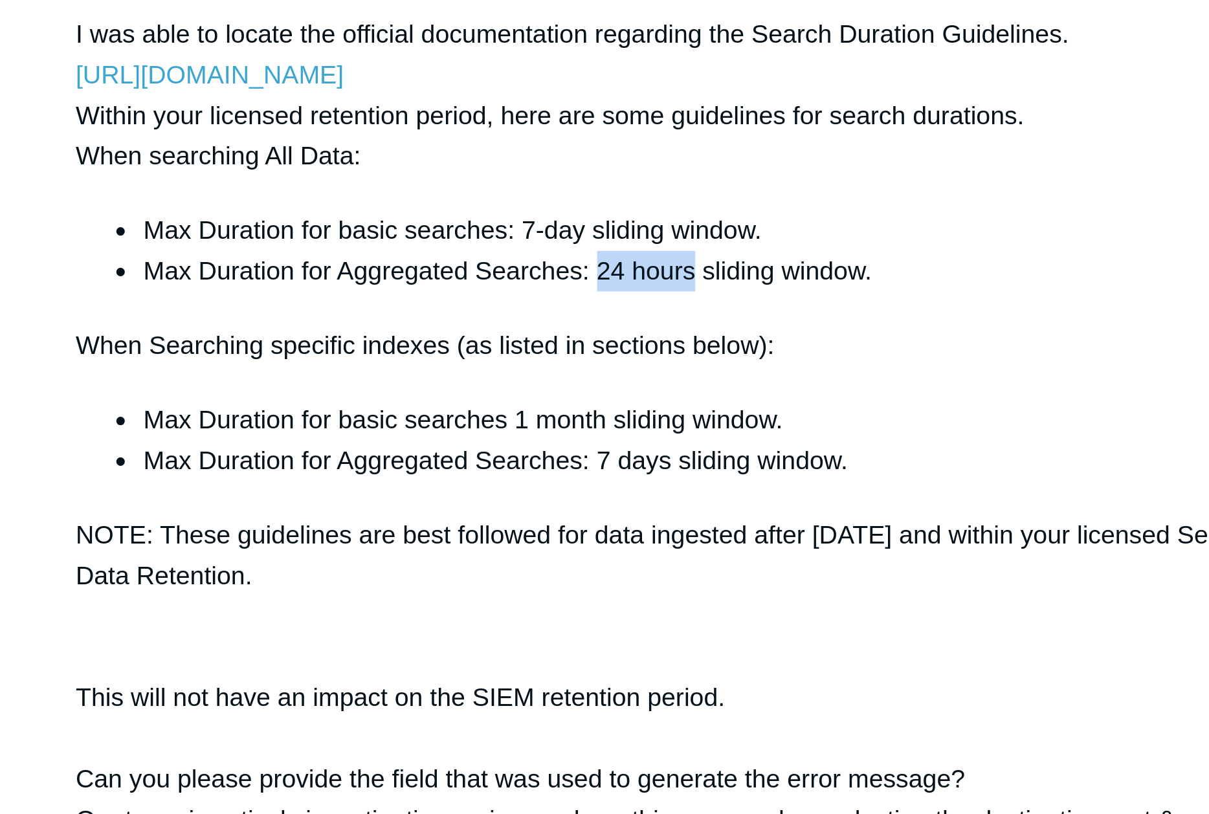
scroll to position [2166, 0]
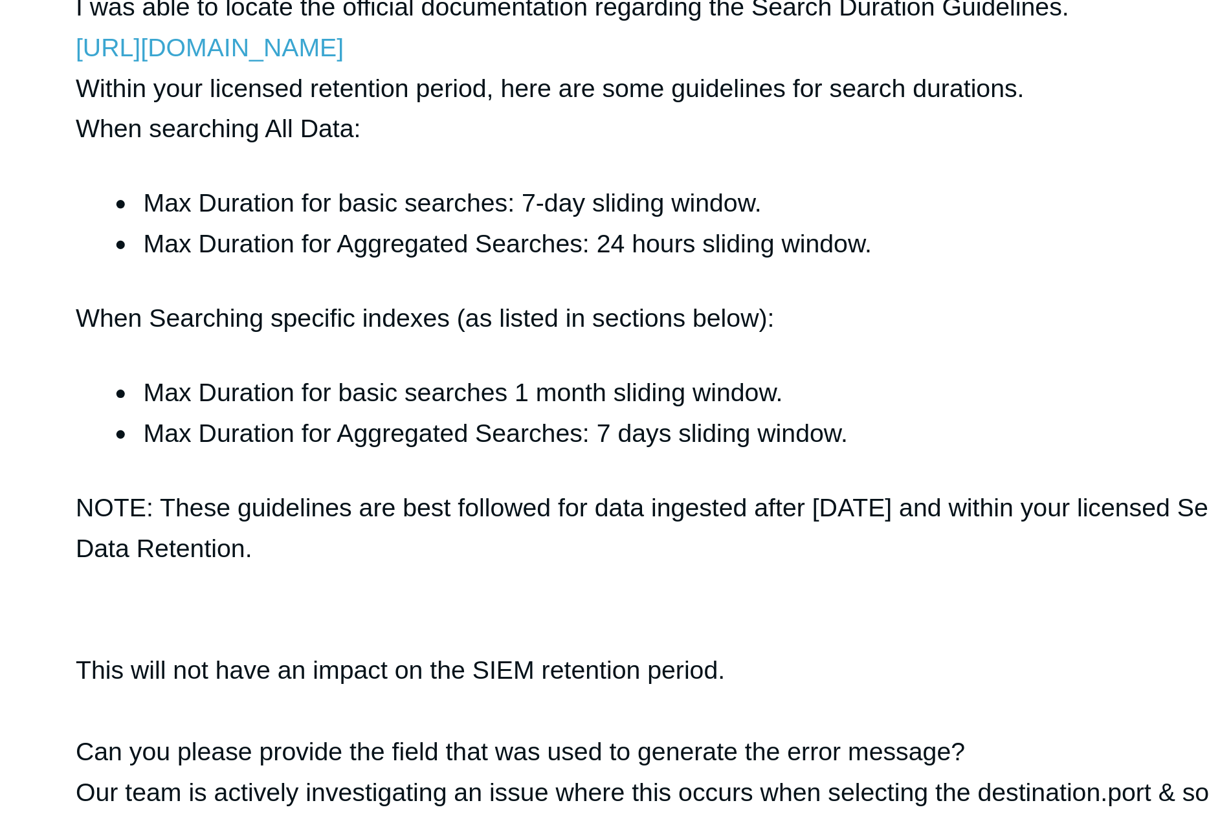
click at [535, 328] on div "[PERSON_NAME], I was able to locate the official documentation regarding the Se…" at bounding box center [470, 387] width 483 height 471
click at [565, 346] on li "Max Duration for basic searches 1 month sliding window." at bounding box center [483, 339] width 457 height 16
click at [586, 421] on div "[PERSON_NAME], I was able to locate the official documentation regarding the Se…" at bounding box center [470, 387] width 483 height 471
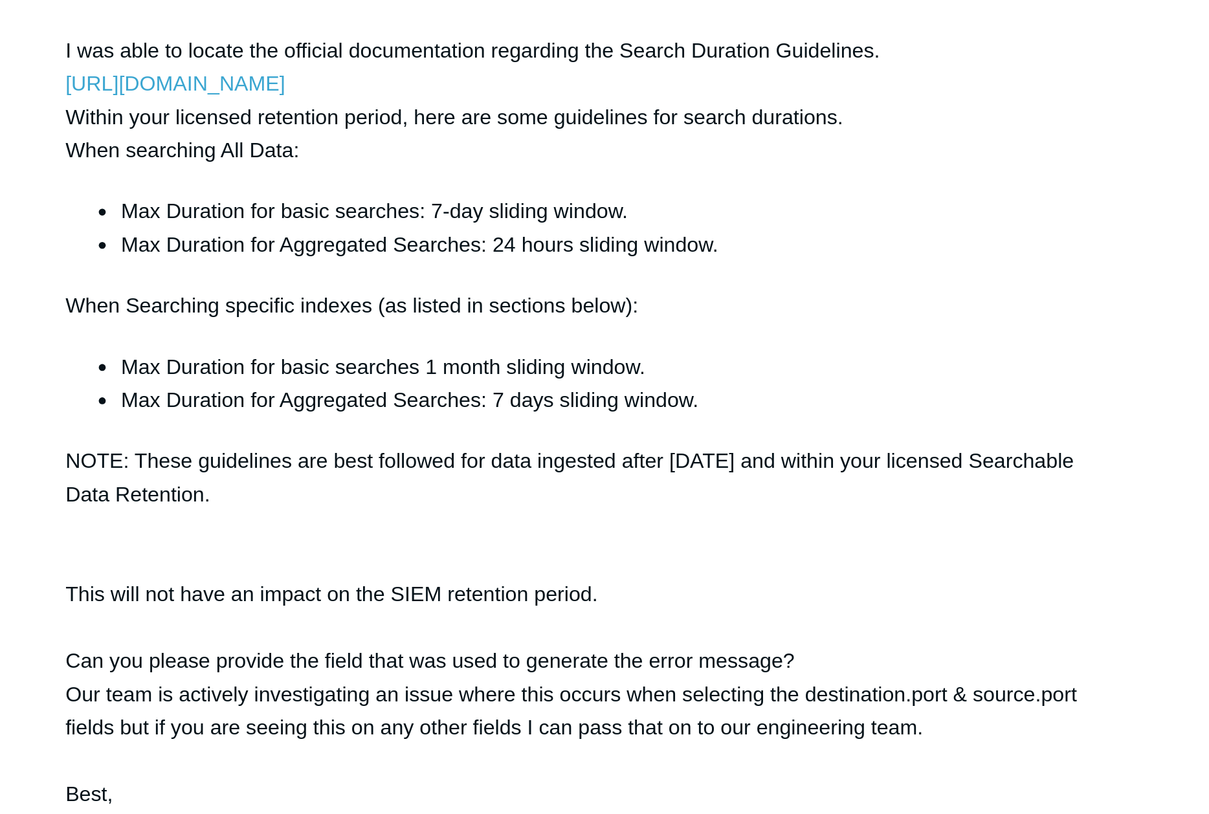
drag, startPoint x: 260, startPoint y: 394, endPoint x: 346, endPoint y: 409, distance: 86.7
click at [346, 409] on div "[PERSON_NAME], I was able to locate the official documentation regarding the Se…" at bounding box center [470, 387] width 483 height 471
drag, startPoint x: 344, startPoint y: 413, endPoint x: 263, endPoint y: 396, distance: 82.6
click at [263, 396] on div "[PERSON_NAME], I was able to locate the official documentation regarding the Se…" at bounding box center [470, 387] width 483 height 471
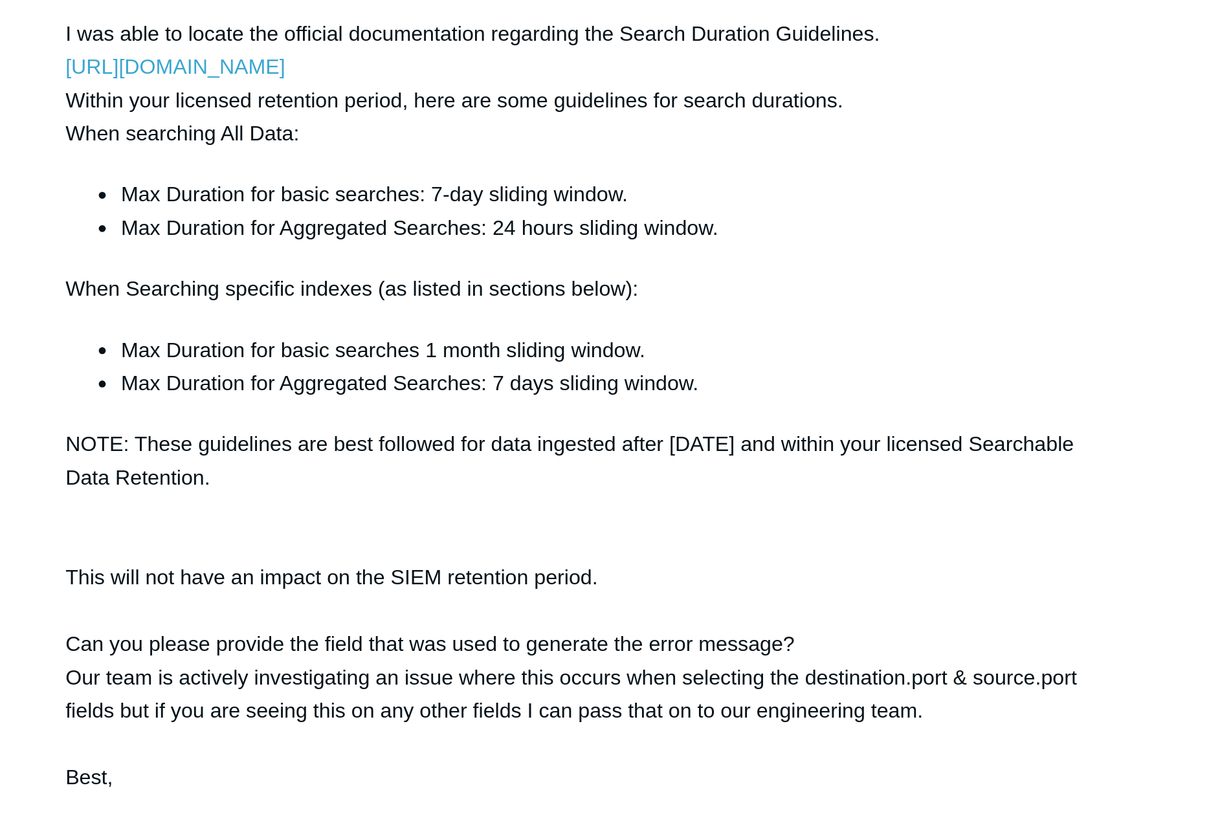
click at [695, 431] on div "[PERSON_NAME], I was able to locate the official documentation regarding the Se…" at bounding box center [470, 387] width 483 height 471
